Goal: Register for event/course

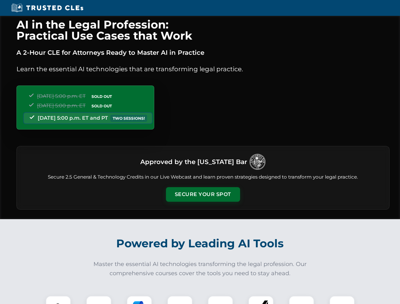
click at [203, 195] on button "Secure Your Spot" at bounding box center [203, 194] width 74 height 15
click at [58, 300] on img at bounding box center [58, 309] width 18 height 18
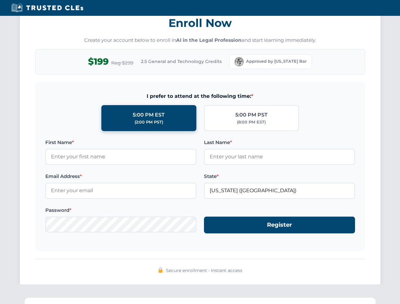
scroll to position [622, 0]
